Goal: Task Accomplishment & Management: Manage account settings

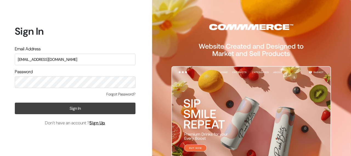
type input "mmtgroups1@gmail.com"
click at [131, 110] on button "Sign In" at bounding box center [75, 108] width 121 height 12
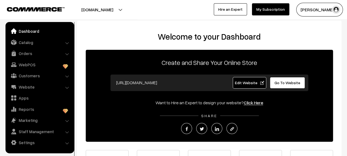
click at [67, 55] on li "Orders Orders" at bounding box center [40, 53] width 66 height 10
click at [59, 55] on link "Orders" at bounding box center [39, 53] width 65 height 10
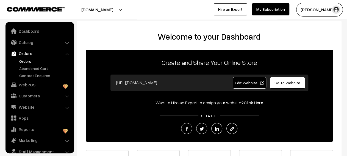
click at [38, 63] on link "Orders" at bounding box center [45, 61] width 54 height 6
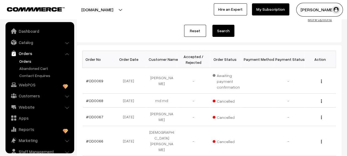
scroll to position [19, 0]
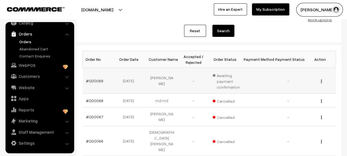
click at [159, 82] on td "Shahid Shahid" at bounding box center [162, 81] width 32 height 26
click at [224, 82] on span "Awaiting payment confirmation" at bounding box center [225, 80] width 27 height 19
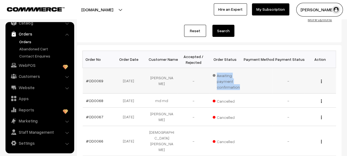
click at [224, 82] on span "Awaiting payment confirmation" at bounding box center [225, 80] width 27 height 19
click at [321, 82] on img "button" at bounding box center [321, 81] width 1 height 4
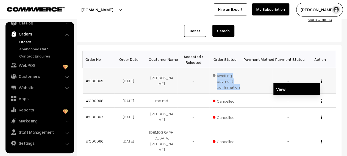
click at [295, 91] on link "View" at bounding box center [296, 89] width 47 height 12
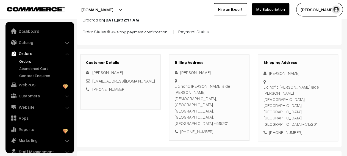
scroll to position [19, 0]
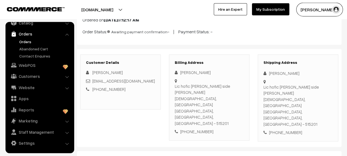
click at [190, 87] on div "Lic hofic bick side niyar abrar masjid, Rahmatpur Hindupur, Andhra Pradesh, Ind…" at bounding box center [209, 104] width 69 height 43
click at [193, 97] on div "Lic hofic bick side niyar abrar masjid, Rahmatpur Hindupur, Andhra Pradesh, Ind…" at bounding box center [209, 104] width 69 height 43
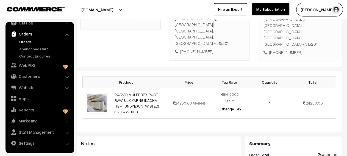
scroll to position [0, 0]
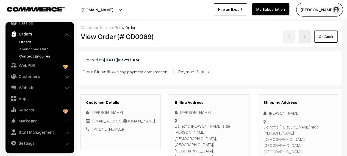
click at [44, 57] on link "Contact Enquires" at bounding box center [45, 56] width 54 height 6
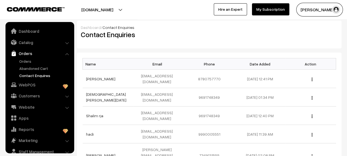
scroll to position [19, 0]
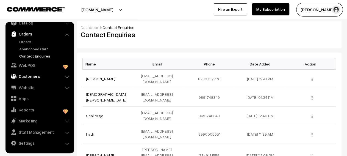
click at [48, 77] on link "Customers" at bounding box center [39, 76] width 65 height 10
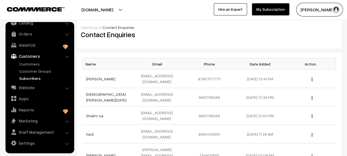
click at [35, 78] on link "Subscribers" at bounding box center [45, 78] width 54 height 6
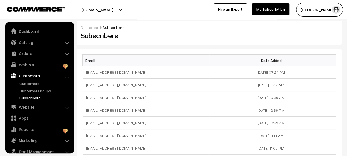
scroll to position [19, 0]
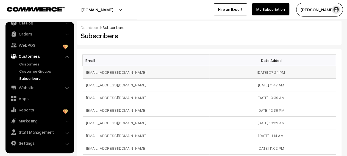
click at [107, 74] on td "[EMAIL_ADDRESS][DOMAIN_NAME]" at bounding box center [146, 72] width 127 height 13
click at [116, 86] on td "skhero912@gmail.com" at bounding box center [146, 84] width 127 height 13
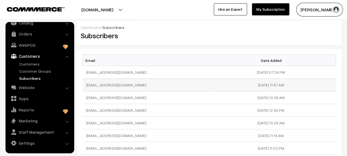
click at [116, 86] on td "skhero912@gmail.com" at bounding box center [146, 84] width 127 height 13
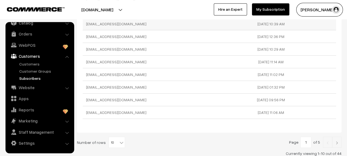
scroll to position [104, 0]
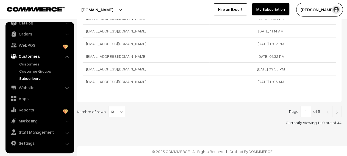
click at [335, 112] on img at bounding box center [336, 111] width 5 height 3
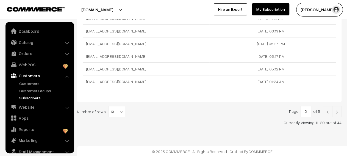
scroll to position [19, 0]
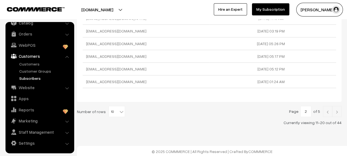
click at [336, 111] on img at bounding box center [336, 111] width 5 height 3
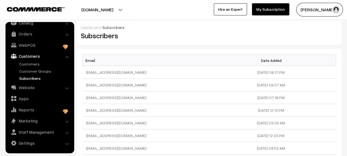
scroll to position [104, 0]
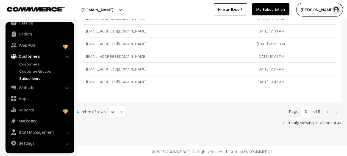
click at [338, 109] on link at bounding box center [336, 111] width 9 height 11
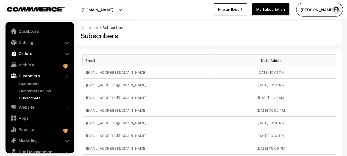
click at [36, 51] on link "Orders" at bounding box center [39, 53] width 65 height 10
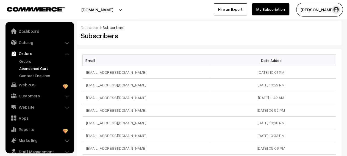
click at [37, 67] on link "Abandoned Cart" at bounding box center [45, 68] width 54 height 6
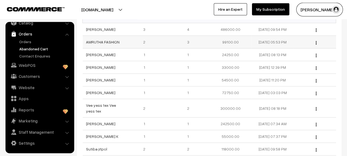
scroll to position [98, 0]
click at [316, 42] on img "button" at bounding box center [315, 42] width 1 height 4
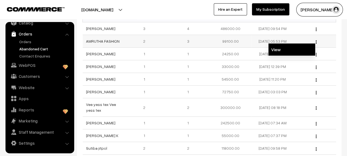
click at [306, 45] on link "View" at bounding box center [291, 49] width 47 height 12
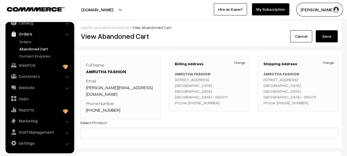
click at [200, 97] on p "AMRUTHA FASHION 84/1, 25th Cross Rd Bengaluru, Karnataka, India - 560011 Phone:…" at bounding box center [209, 88] width 69 height 35
click at [303, 34] on link "Cancel" at bounding box center [301, 36] width 22 height 12
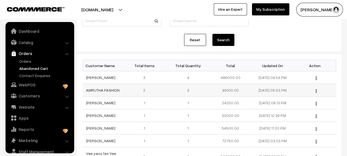
scroll to position [19, 0]
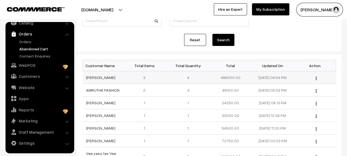
click at [315, 78] on button "button" at bounding box center [315, 78] width 1 height 4
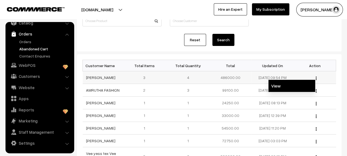
click at [299, 83] on link "View" at bounding box center [291, 86] width 47 height 12
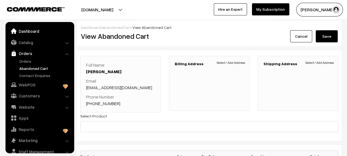
click at [31, 34] on link "Dashboard" at bounding box center [39, 31] width 65 height 10
